Goal: Complete application form: Complete application form

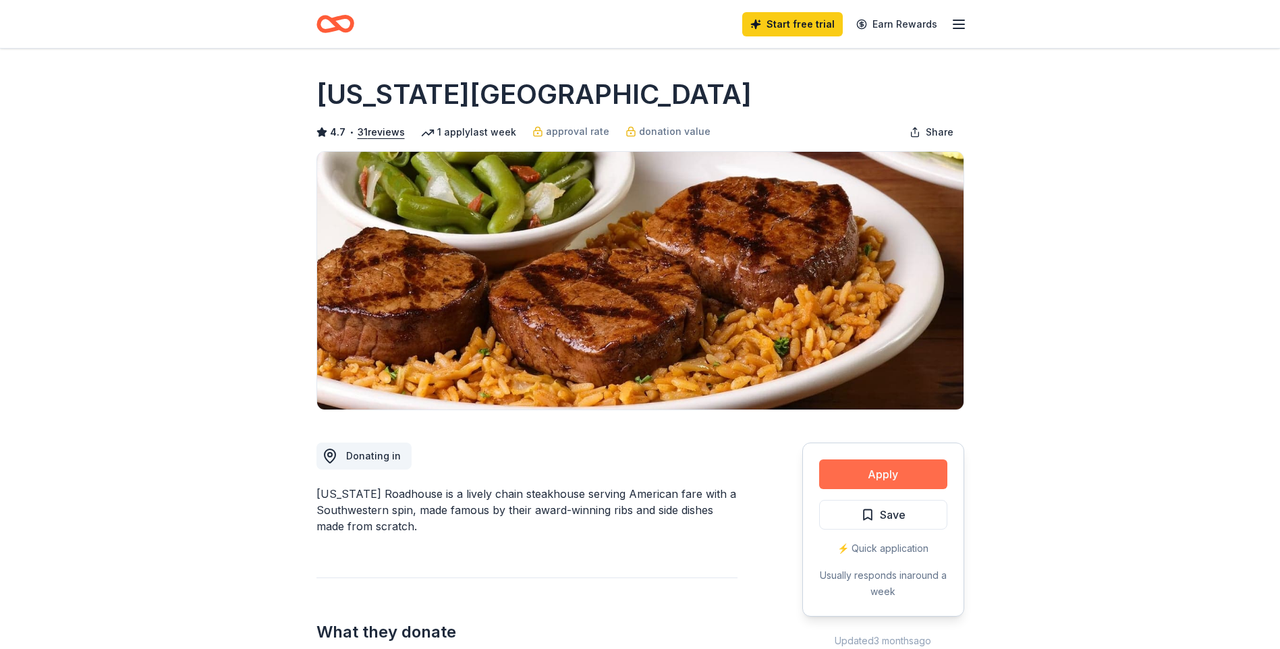
click at [845, 469] on button "Apply" at bounding box center [883, 475] width 128 height 30
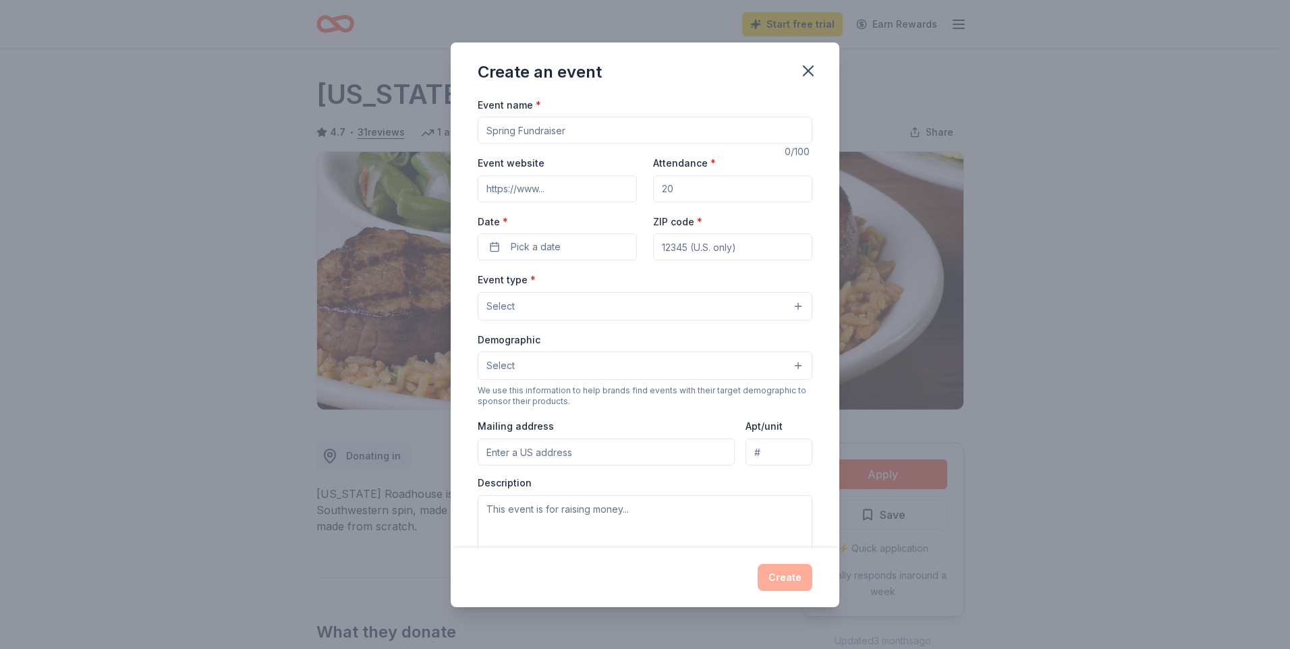
click at [592, 137] on input "Event name *" at bounding box center [645, 130] width 335 height 27
click at [627, 140] on input "Event name *" at bounding box center [645, 130] width 335 height 27
type input "Bots and Bytes"
click at [574, 190] on input "Event website" at bounding box center [557, 188] width 159 height 27
click at [675, 191] on input "Attendance *" at bounding box center [732, 188] width 159 height 27
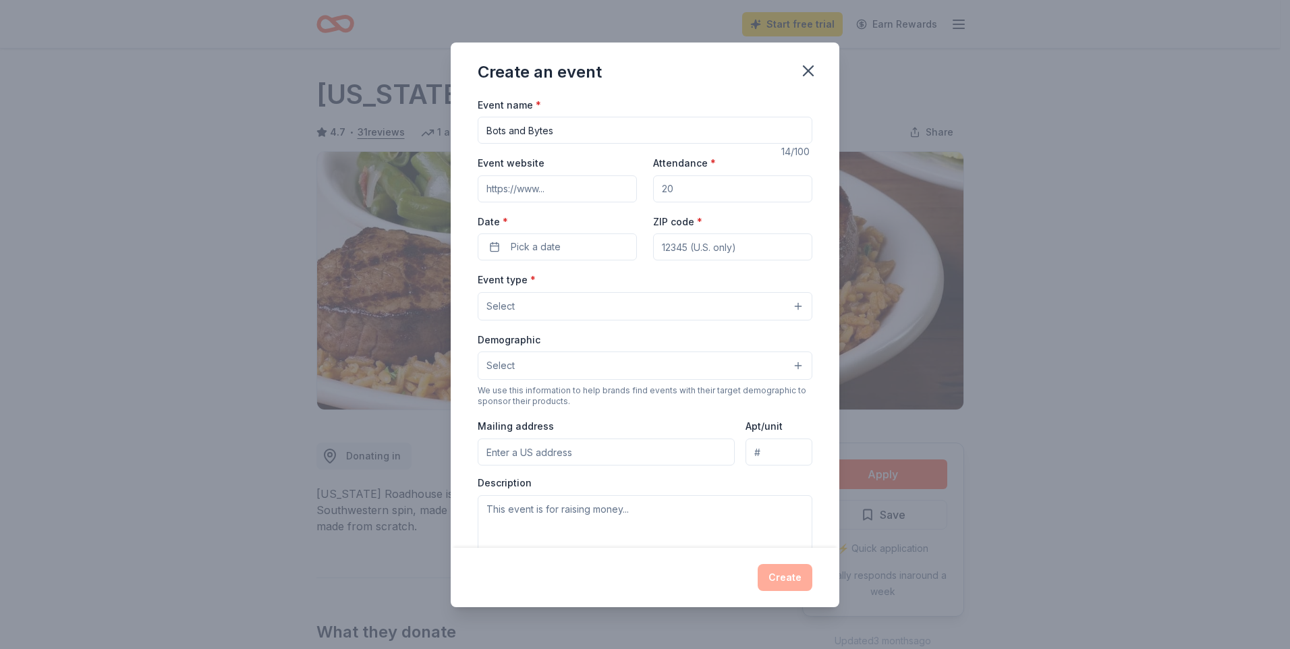
drag, startPoint x: 694, startPoint y: 192, endPoint x: 649, endPoint y: 192, distance: 45.2
click at [653, 192] on input "Attendance *" at bounding box center [732, 188] width 159 height 27
type input "60"
click at [582, 240] on button "Pick a date" at bounding box center [557, 246] width 159 height 27
click at [630, 282] on button "Go to next month" at bounding box center [627, 282] width 19 height 19
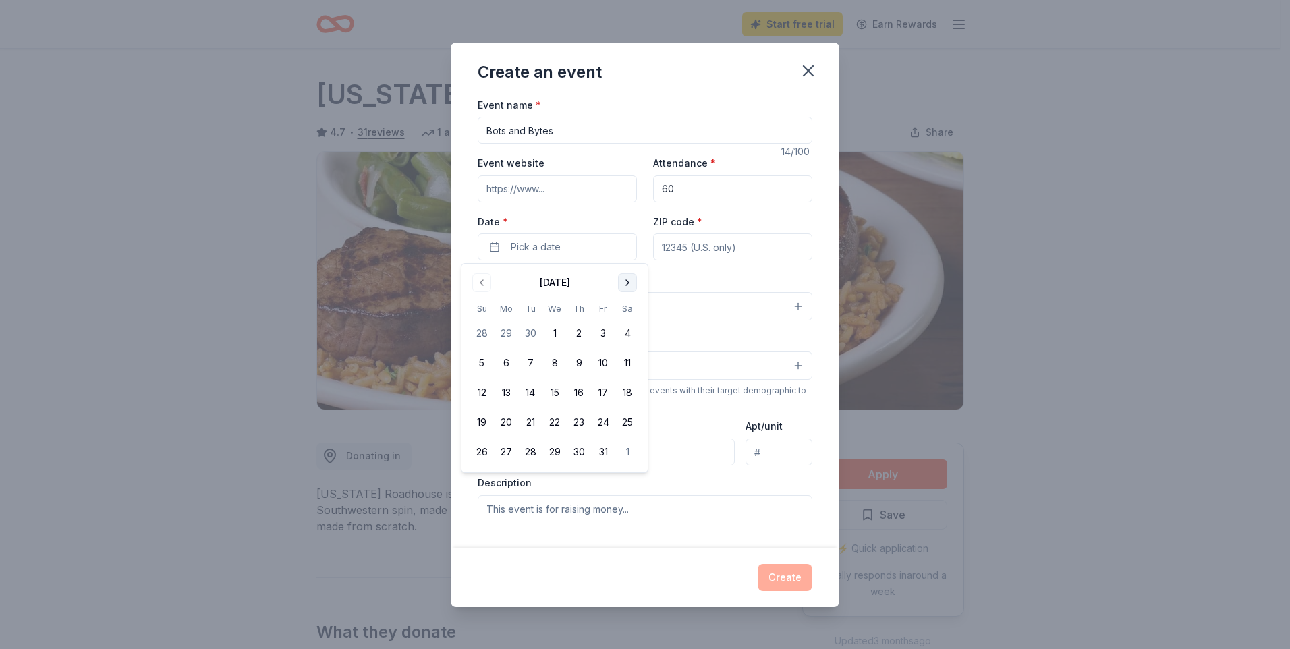
click at [630, 282] on button "Go to next month" at bounding box center [627, 282] width 19 height 19
click at [628, 395] on button "21" at bounding box center [627, 393] width 24 height 24
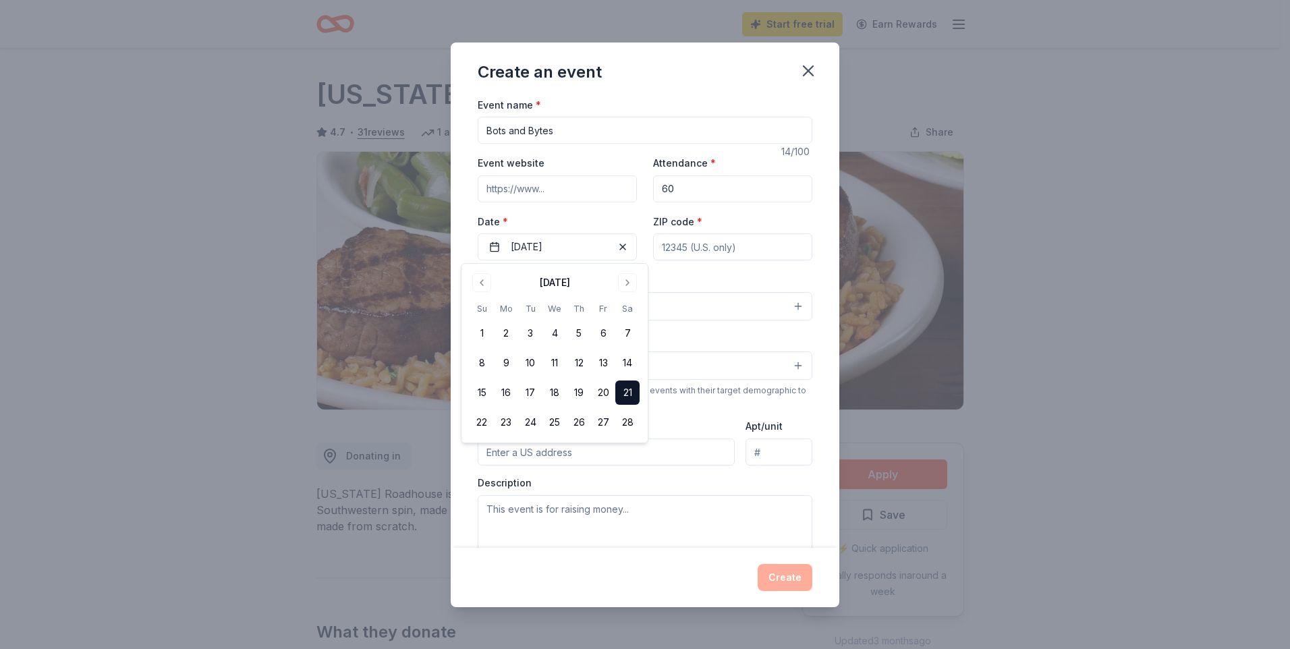
click at [723, 236] on input "ZIP code *" at bounding box center [732, 246] width 159 height 27
type input "55308"
click at [791, 304] on button "Select" at bounding box center [645, 306] width 335 height 28
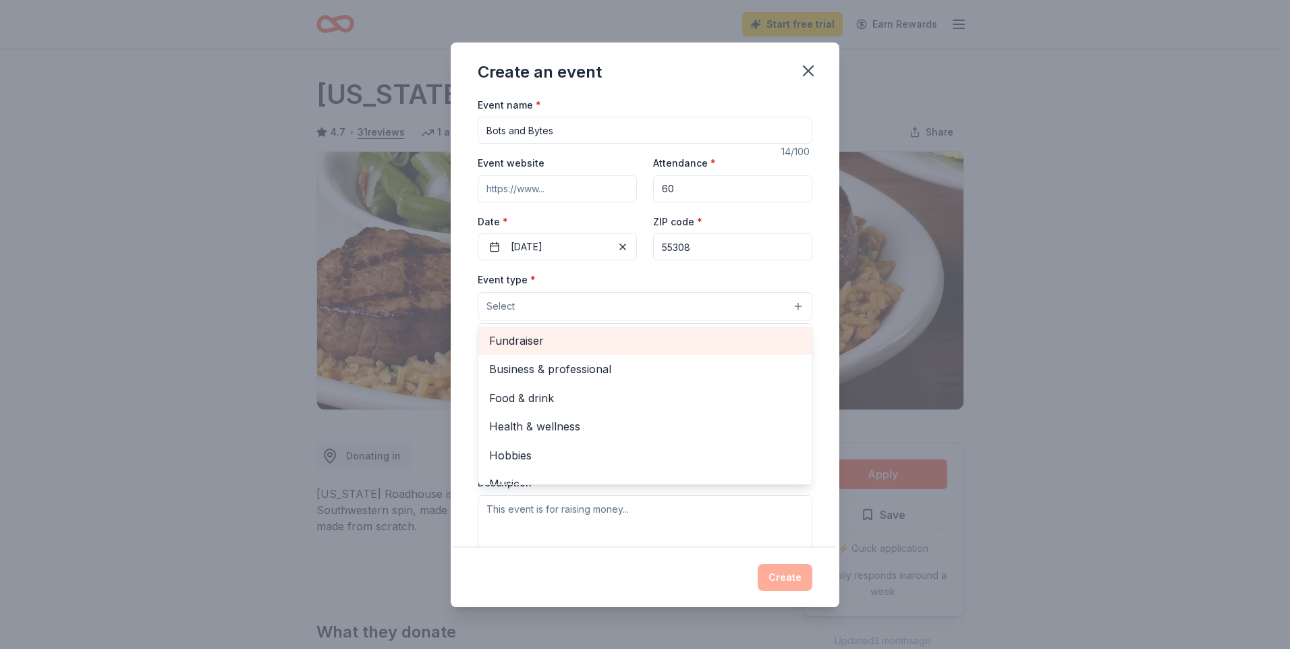
click at [577, 347] on span "Fundraiser" at bounding box center [645, 341] width 312 height 18
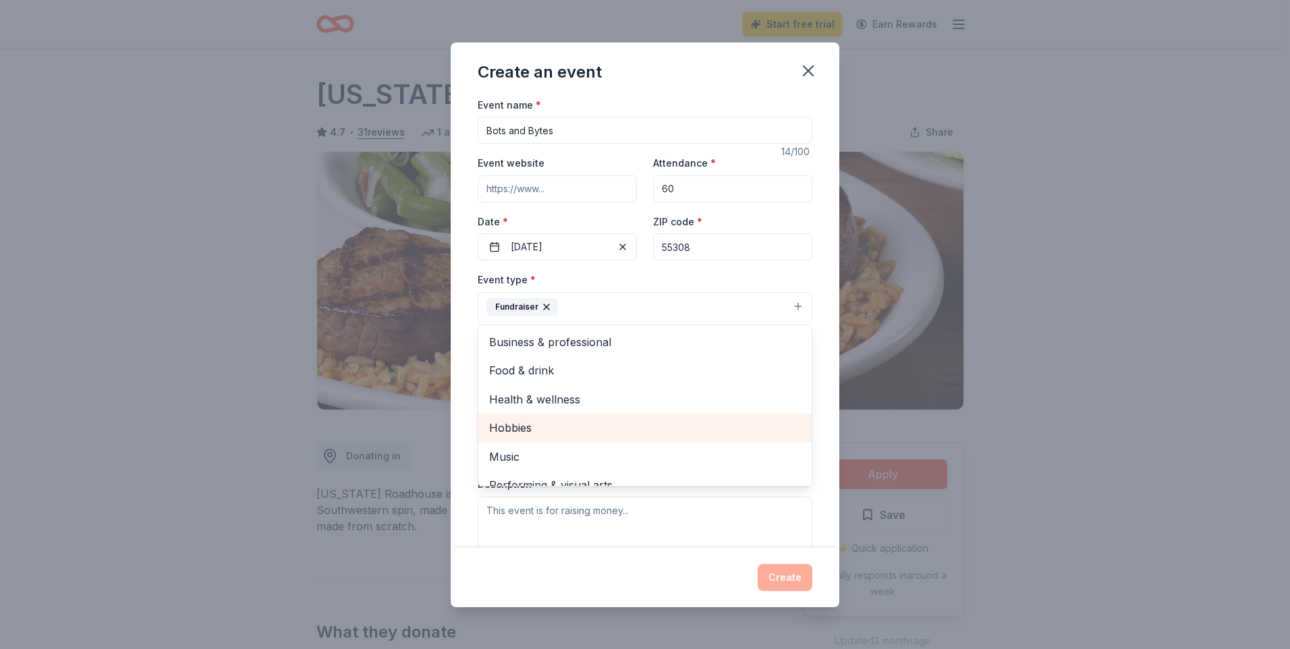
scroll to position [16, 0]
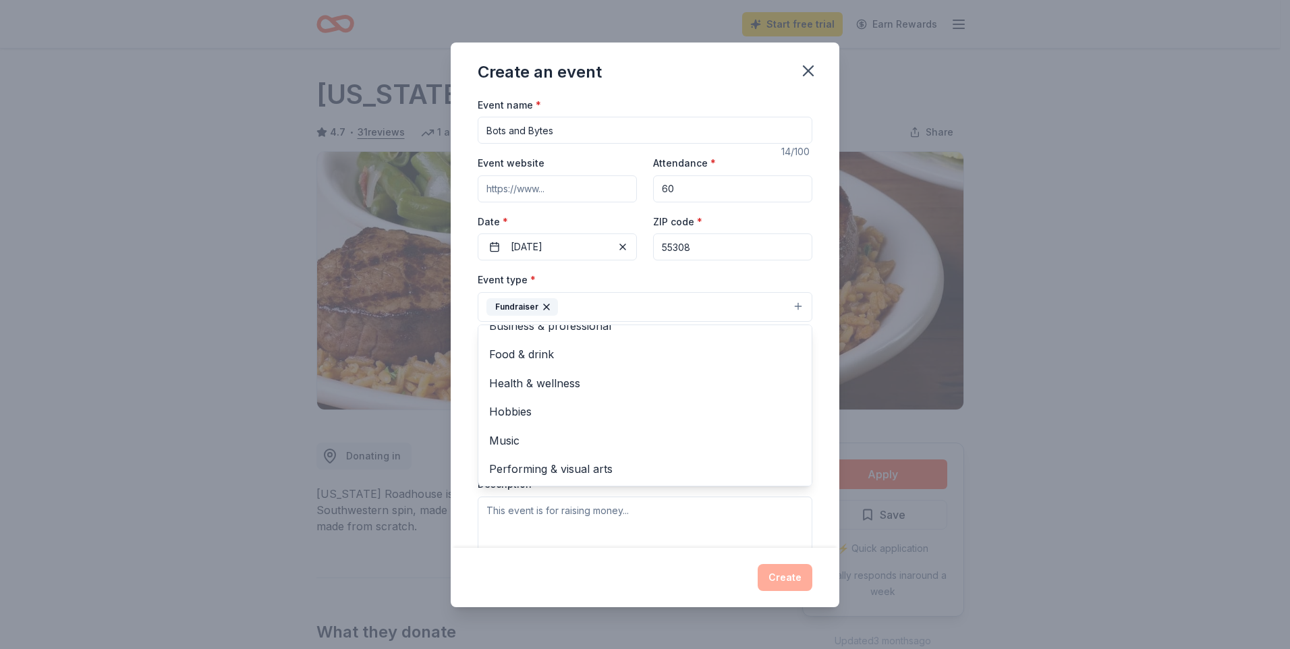
click at [1004, 424] on div "Create an event Event name * Bots and Bytes 14 /100 Event website Attendance * …" at bounding box center [645, 324] width 1290 height 649
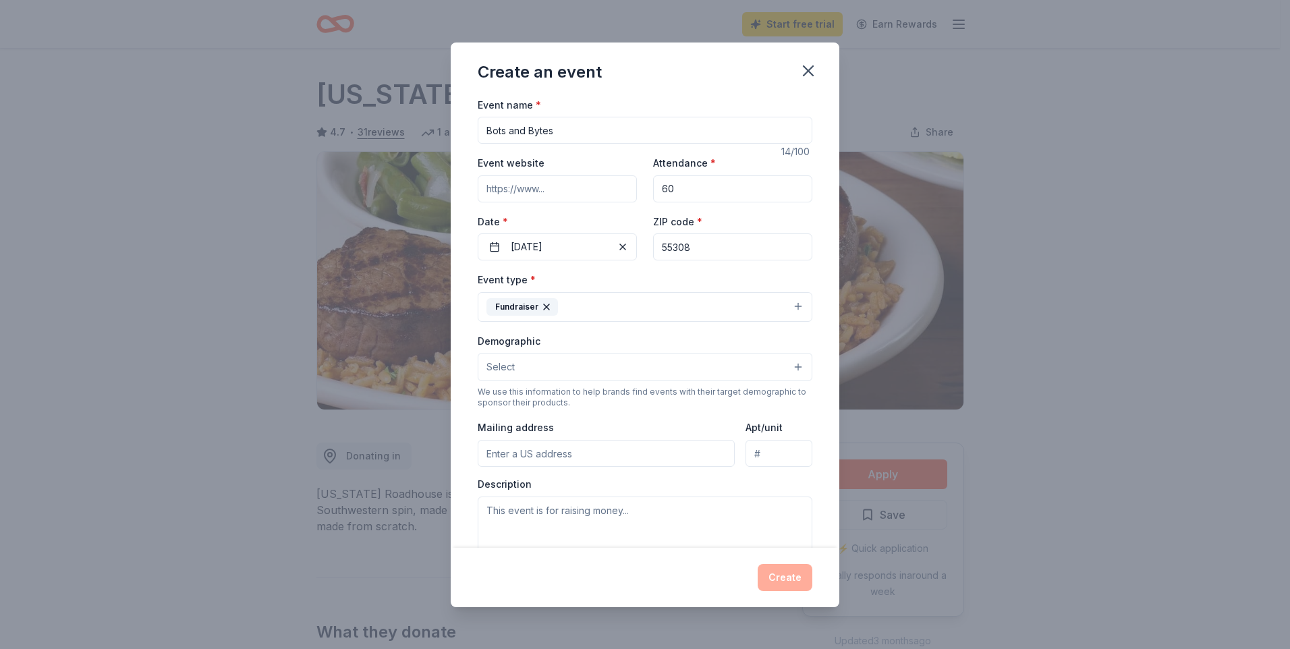
click at [792, 368] on button "Select" at bounding box center [645, 367] width 335 height 28
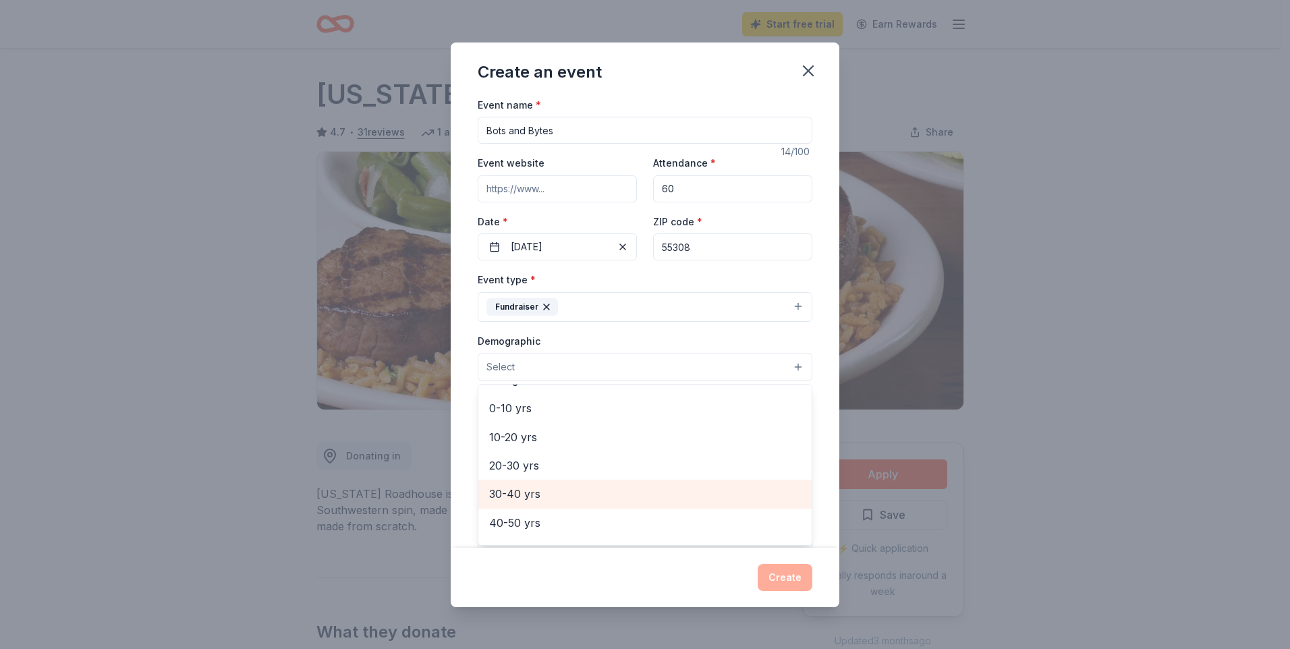
scroll to position [0, 0]
click at [531, 482] on span "All ages" at bounding box center [645, 488] width 312 height 18
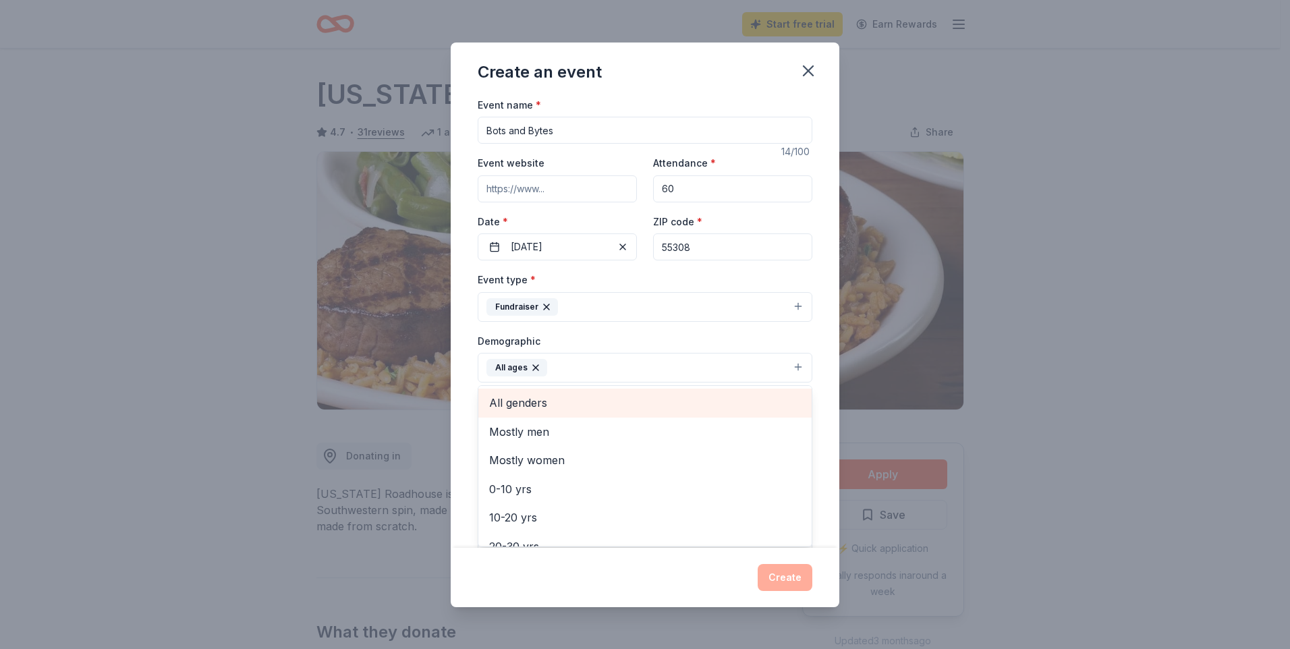
click at [538, 404] on span "All genders" at bounding box center [645, 403] width 312 height 18
click at [237, 475] on div "Create an event Event name * Bots and Bytes 14 /100 Event website Attendance * …" at bounding box center [645, 324] width 1290 height 649
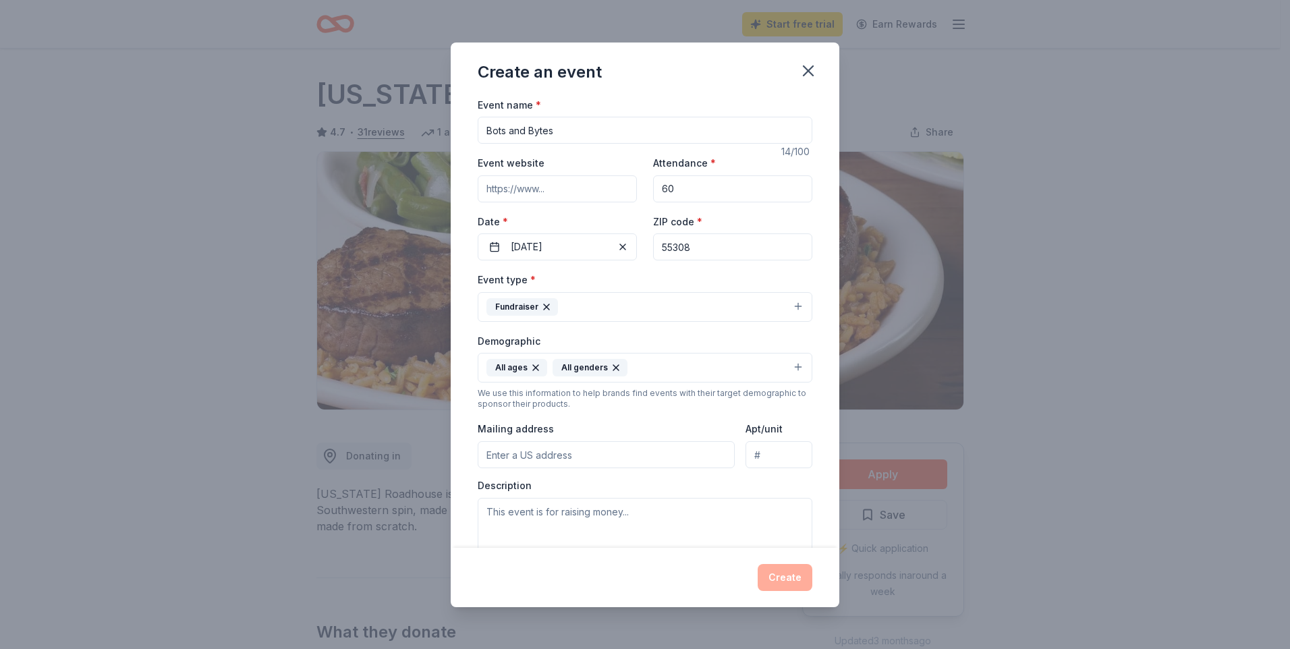
click at [563, 460] on input "Mailing address" at bounding box center [606, 454] width 257 height 27
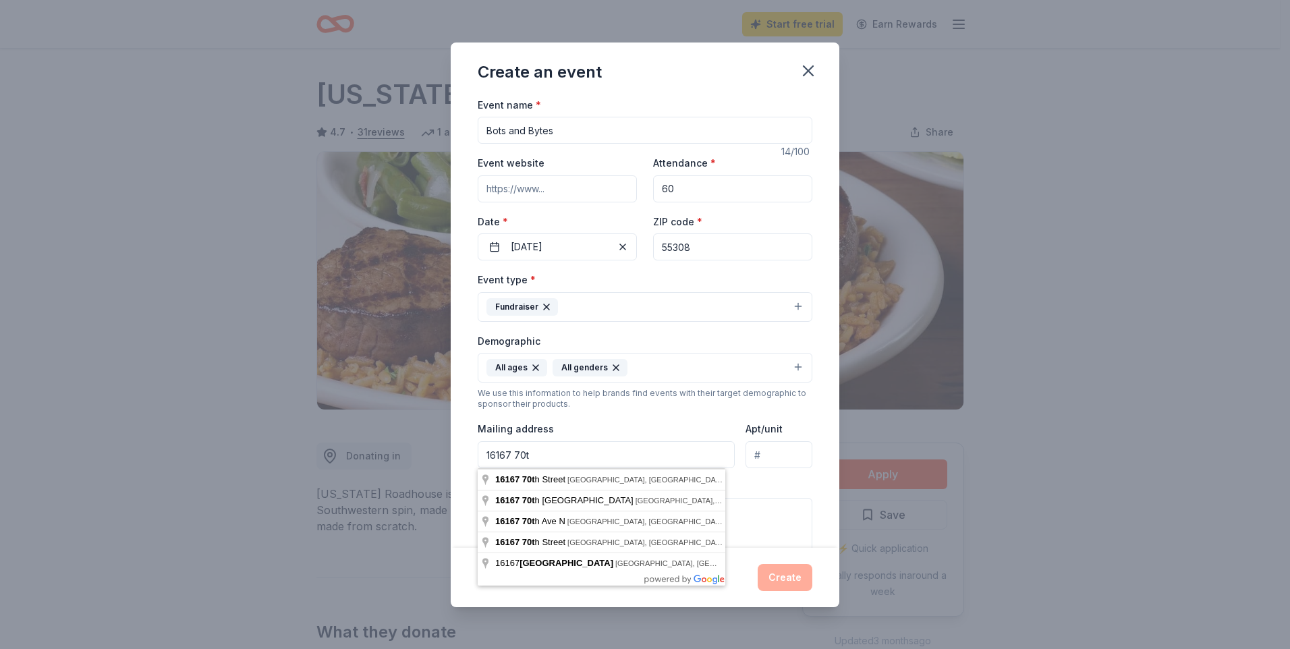
click at [558, 457] on input "16167 70t" at bounding box center [606, 454] width 257 height 27
type input "[STREET_ADDRESS][PERSON_NAME]"
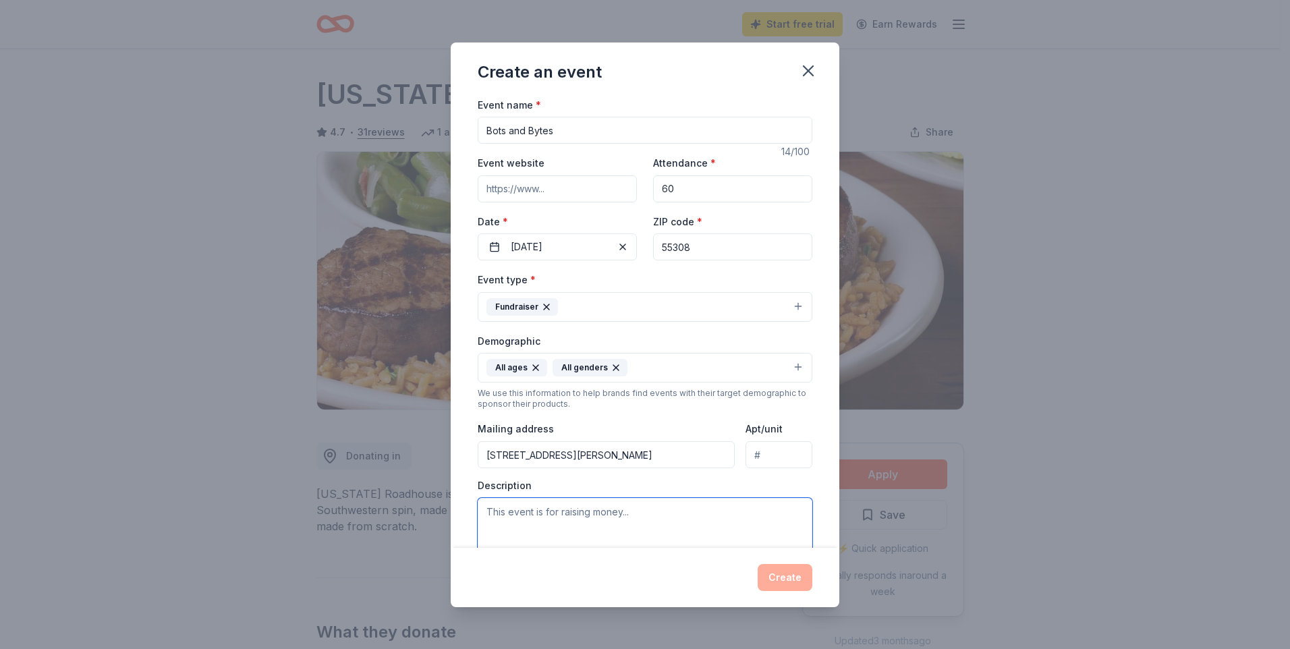
click at [539, 518] on textarea at bounding box center [645, 528] width 335 height 61
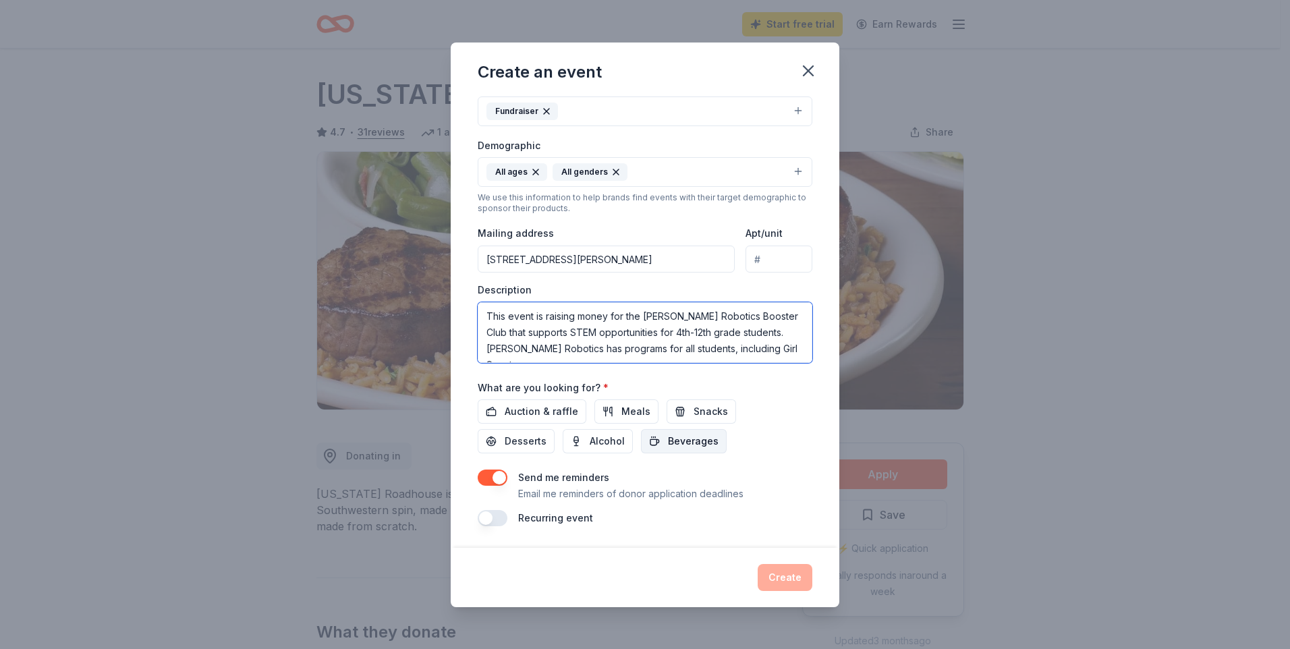
scroll to position [8, 0]
type textarea "This event is raising money for the [PERSON_NAME] Robotics Booster Club that su…"
click at [556, 408] on span "Auction & raffle" at bounding box center [542, 412] width 74 height 16
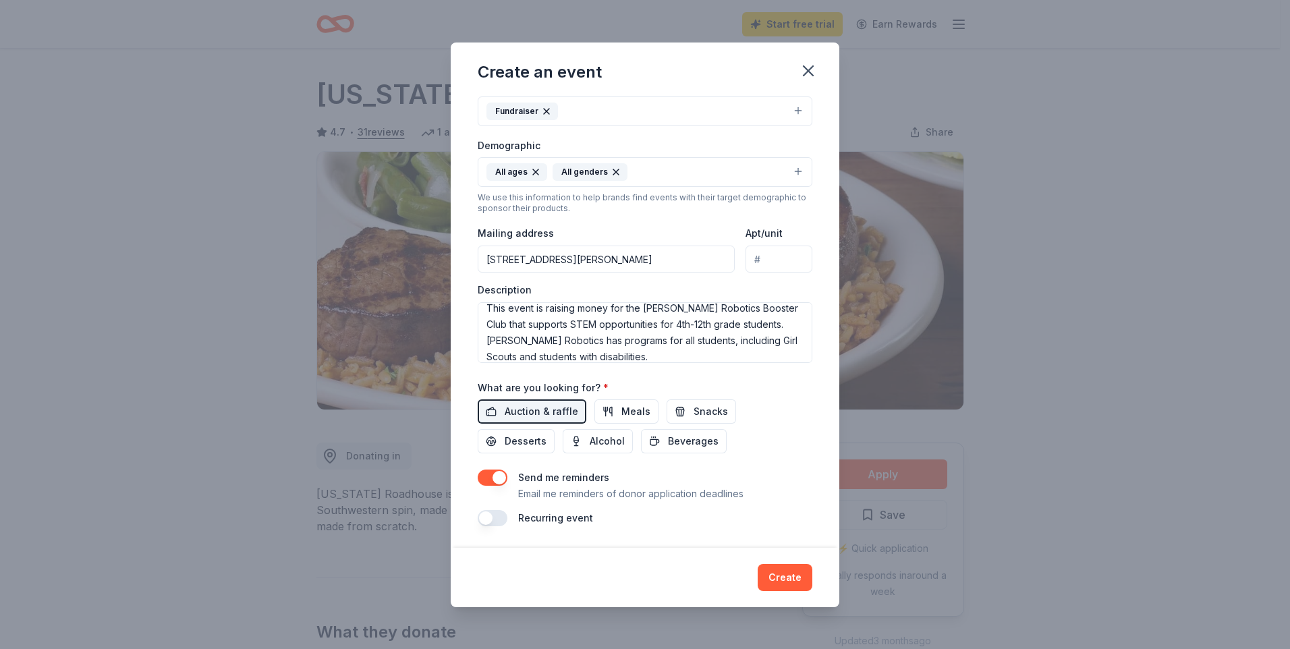
click at [497, 519] on button "button" at bounding box center [493, 518] width 30 height 16
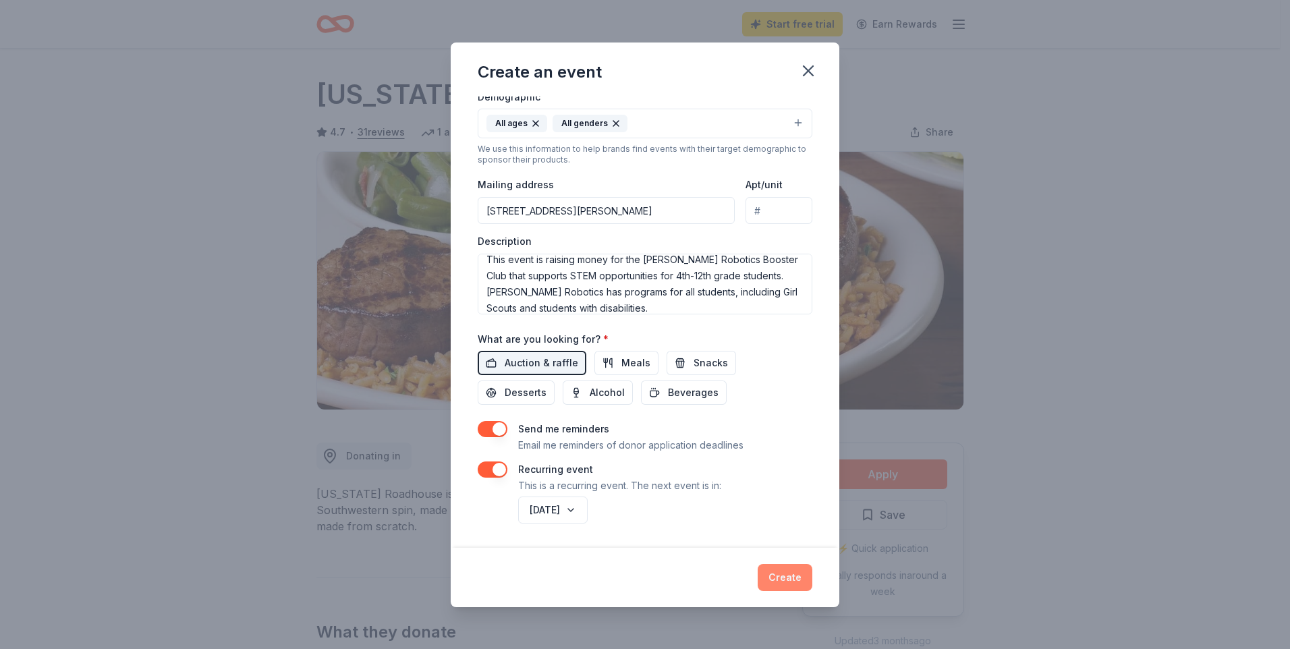
click at [793, 578] on button "Create" at bounding box center [785, 577] width 55 height 27
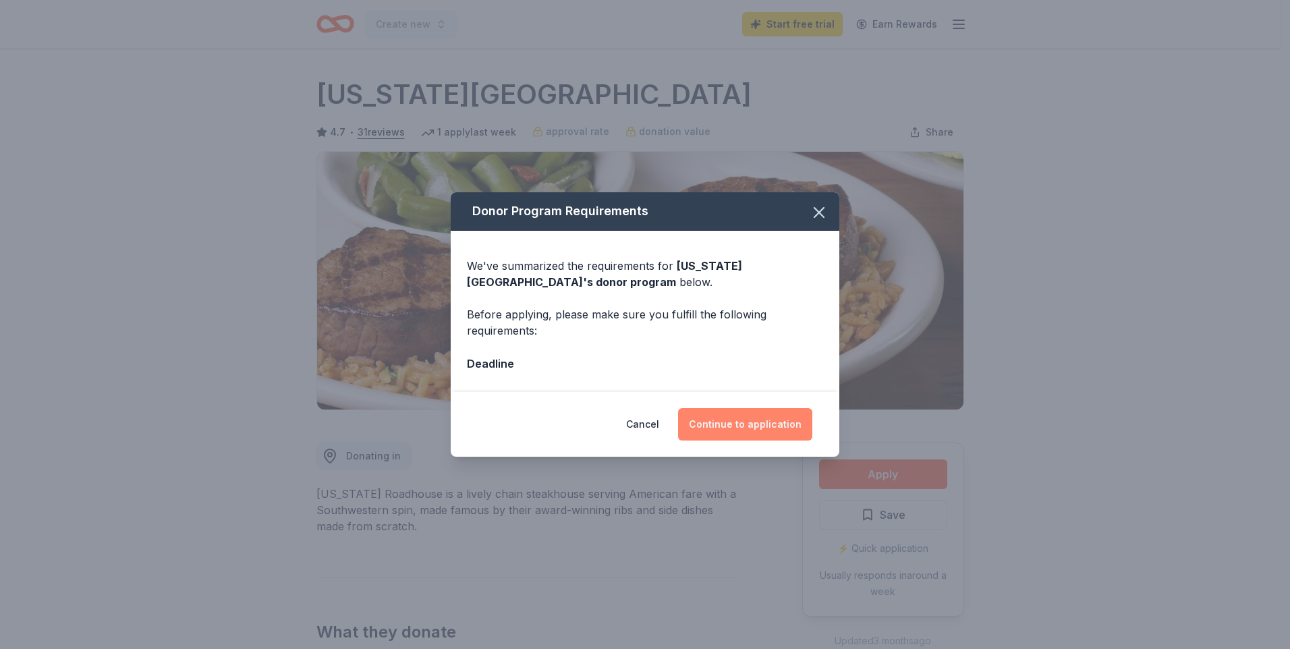
click at [740, 427] on button "Continue to application" at bounding box center [745, 424] width 134 height 32
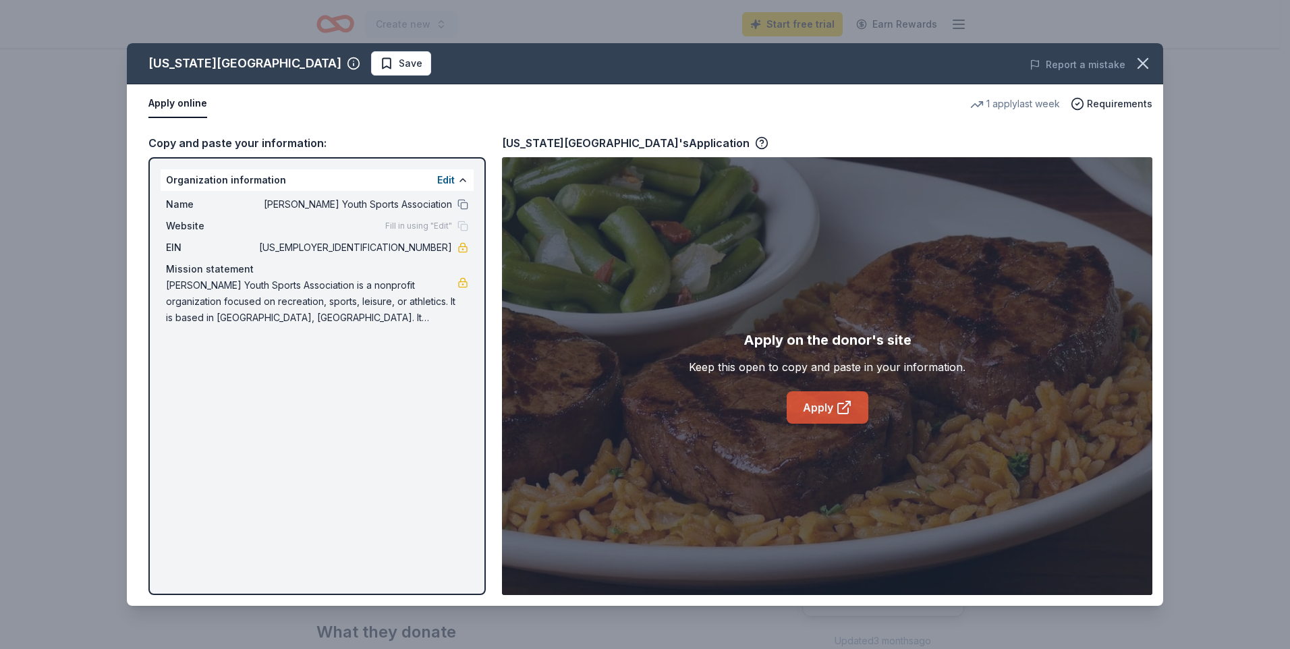
click at [815, 409] on link "Apply" at bounding box center [828, 407] width 82 height 32
